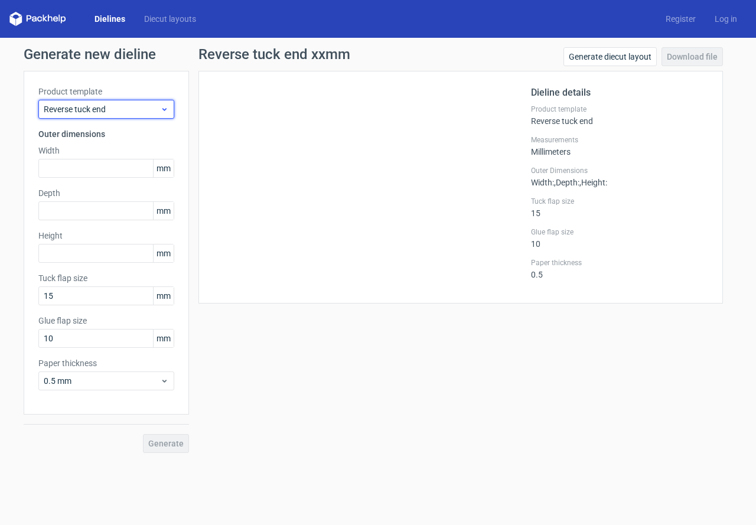
click at [118, 105] on span "Reverse tuck end" at bounding box center [102, 109] width 116 height 12
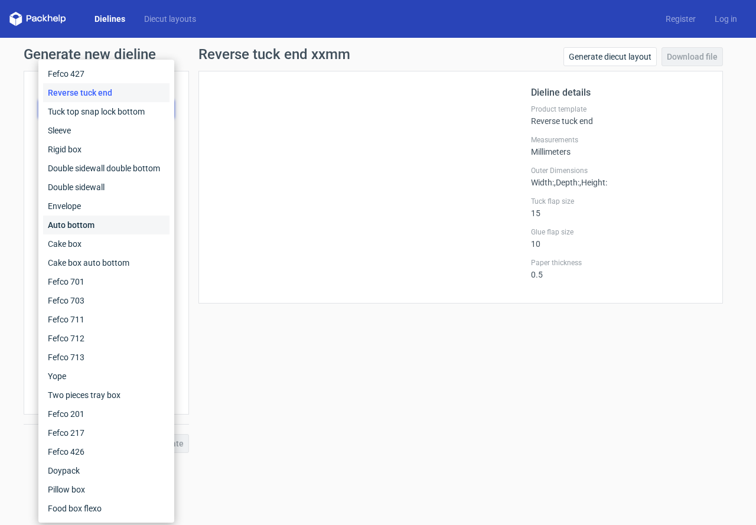
click at [83, 220] on div "Auto bottom" at bounding box center [106, 224] width 126 height 19
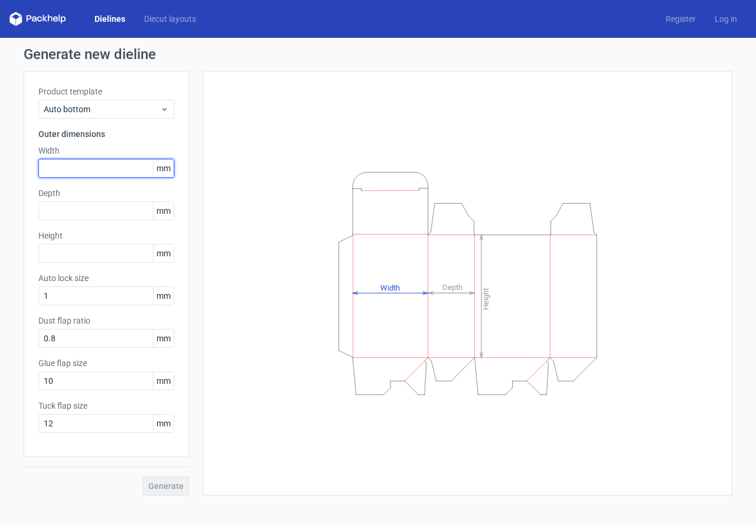
click at [79, 169] on input "text" at bounding box center [106, 168] width 136 height 19
click at [70, 169] on input "text" at bounding box center [106, 168] width 136 height 19
type input "155"
type input "41"
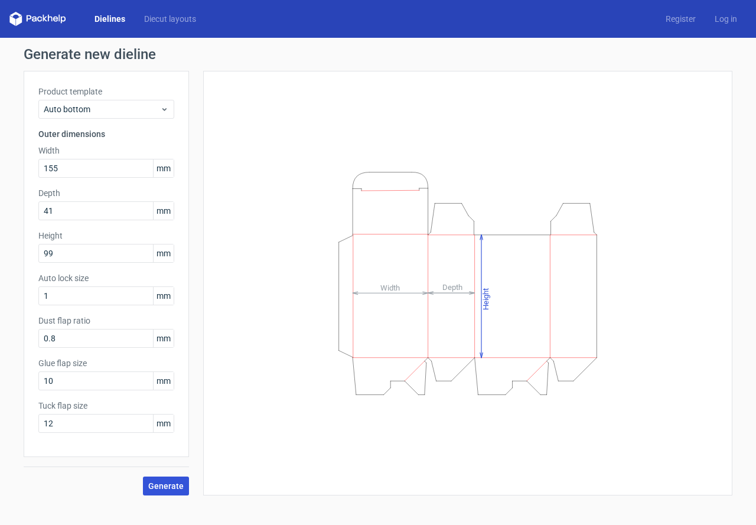
click at [159, 485] on span "Generate" at bounding box center [165, 486] width 35 height 8
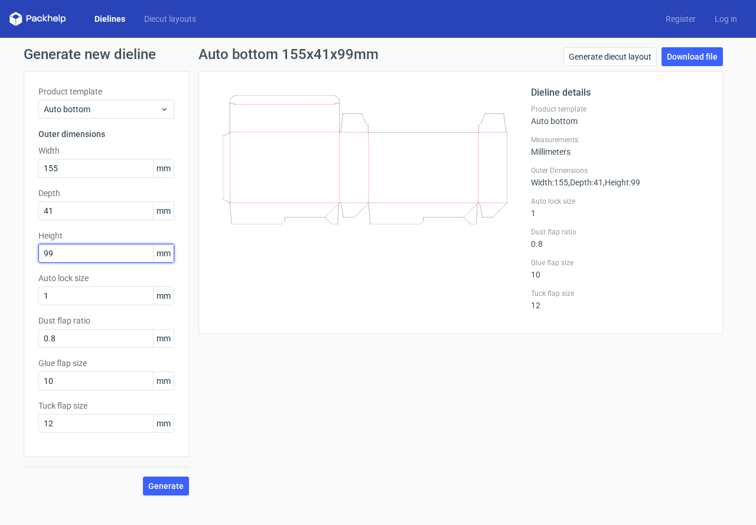
drag, startPoint x: 63, startPoint y: 254, endPoint x: 49, endPoint y: 256, distance: 13.8
click at [49, 256] on input "99" at bounding box center [106, 253] width 136 height 19
type input "95"
click at [143, 476] on button "Generate" at bounding box center [166, 485] width 46 height 19
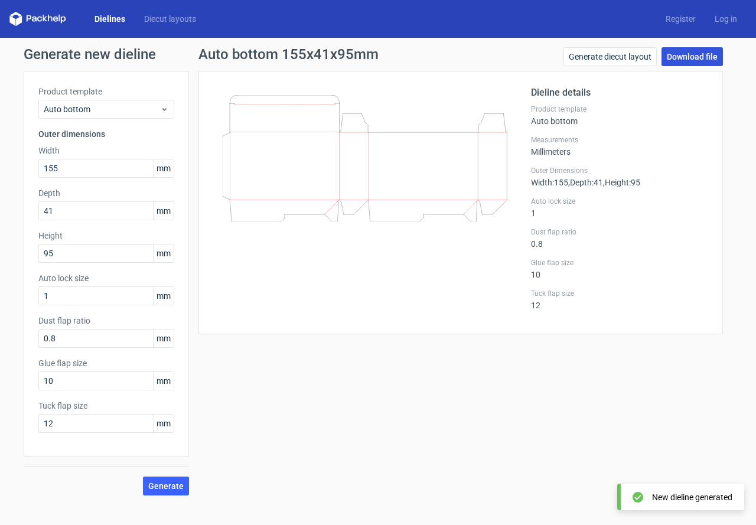
click at [699, 60] on link "Download file" at bounding box center [691, 56] width 61 height 19
